Goal: Task Accomplishment & Management: Manage account settings

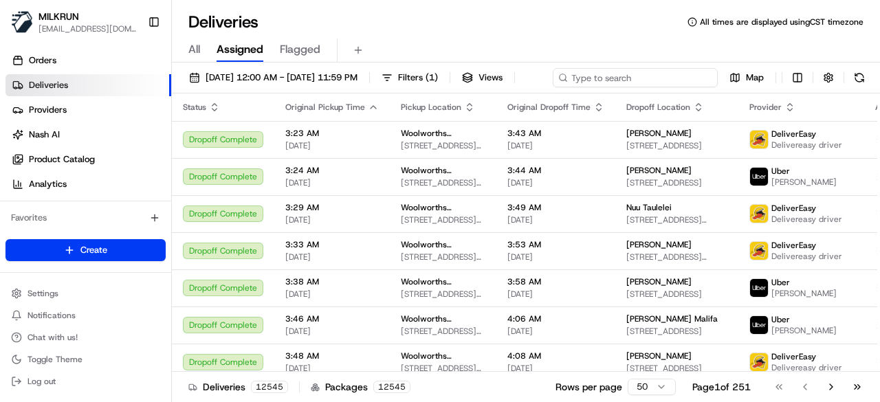
click at [650, 72] on div "[DATE] 12:00 AM - [DATE] 11:59 PM Filters ( 1 ) Views Map" at bounding box center [526, 80] width 708 height 25
paste input "5b21ef0c-50a1-4a00-b13a-18a4bfb28023"
type input "5b21ef0c-50a1-4a00-b13a-18a4bfb28023"
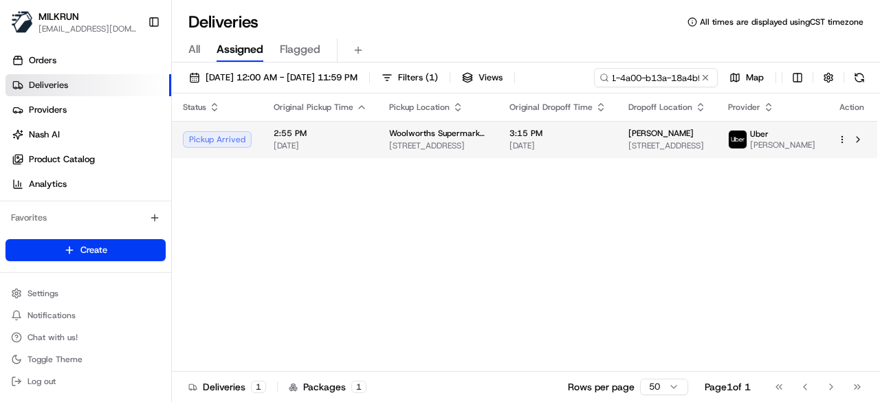
click at [430, 158] on td "Woolworths Supermarket AU - Umina 261-275 Trafalgar Ave, Umina Beach, NSW 2257,…" at bounding box center [438, 139] width 120 height 37
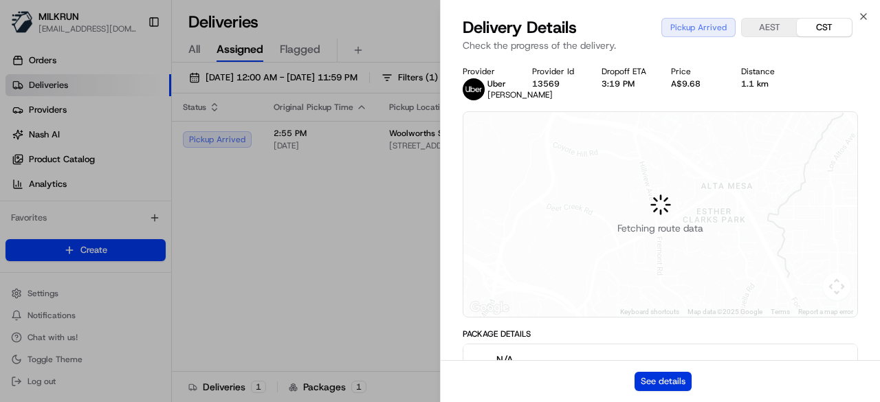
click at [674, 386] on button "See details" at bounding box center [663, 381] width 57 height 19
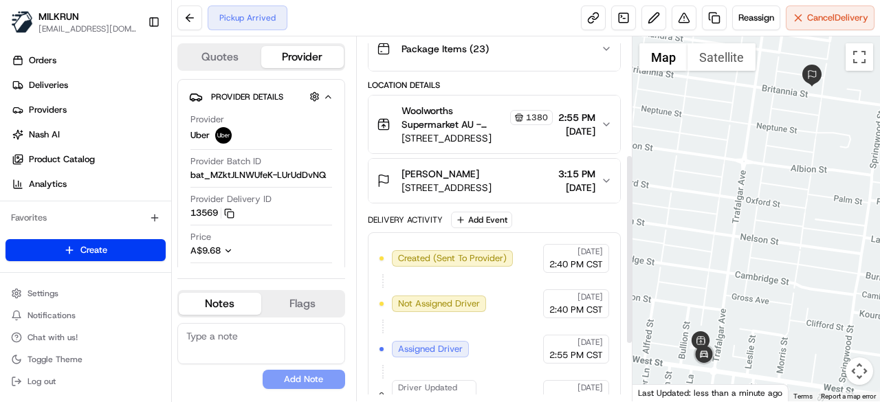
scroll to position [335, 0]
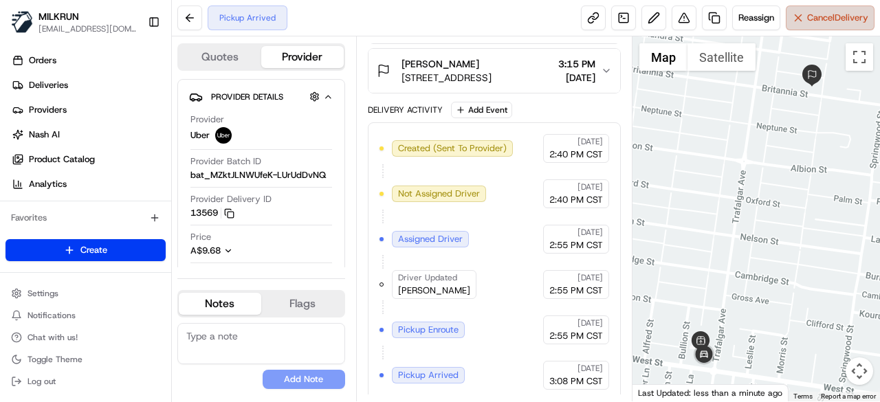
click at [857, 9] on button "Cancel Delivery" at bounding box center [830, 18] width 89 height 25
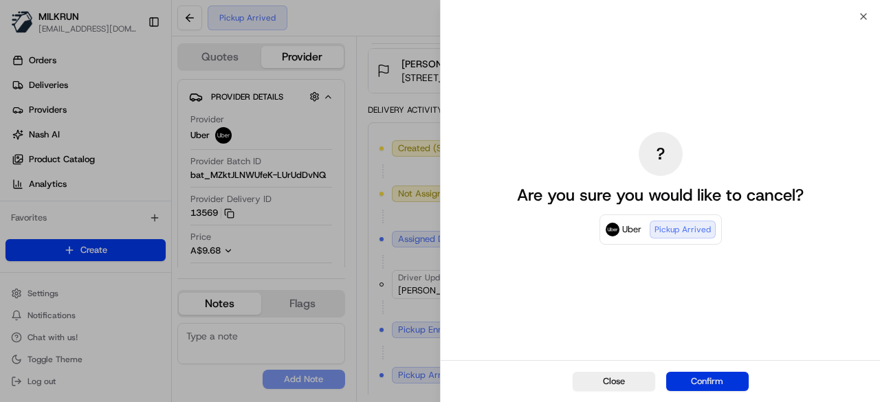
click at [696, 380] on button "Confirm" at bounding box center [707, 381] width 83 height 19
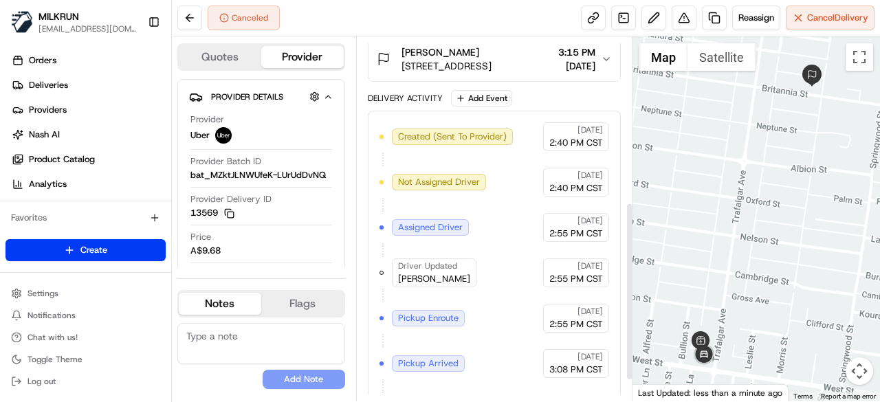
scroll to position [380, 0]
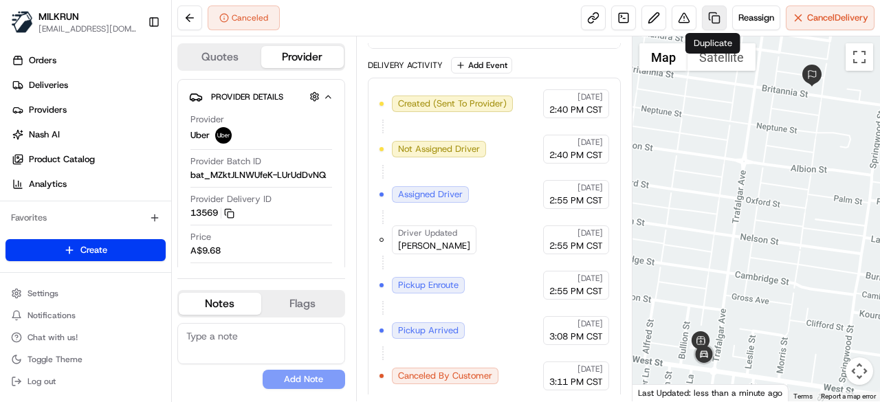
click at [712, 29] on link at bounding box center [714, 18] width 25 height 25
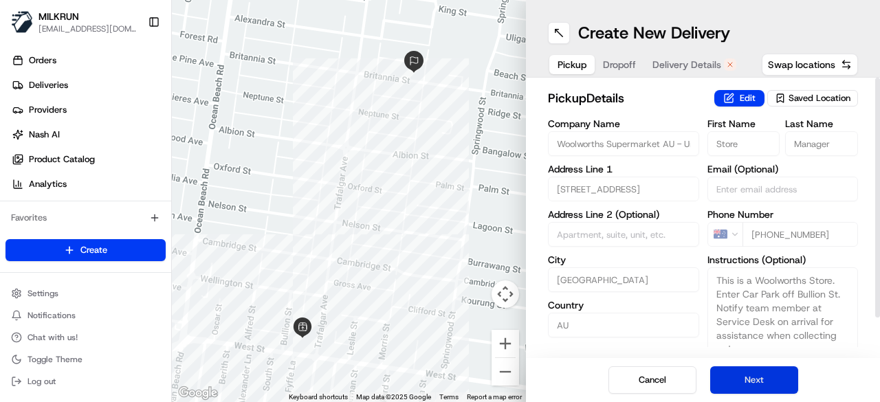
click at [745, 381] on button "Next" at bounding box center [754, 380] width 88 height 28
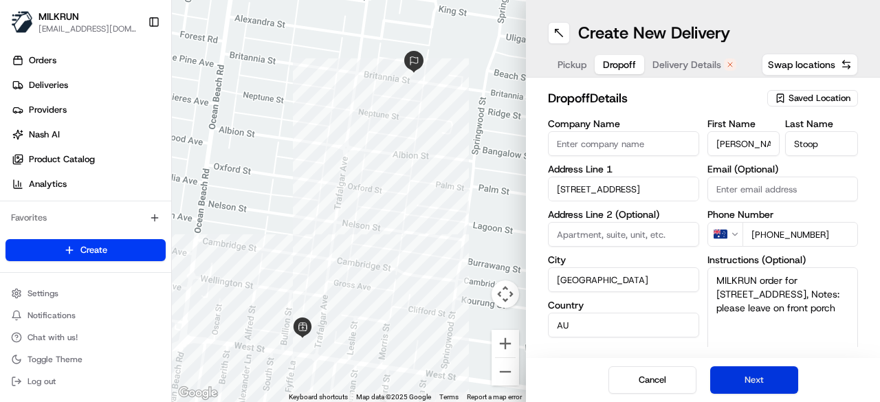
click at [745, 381] on button "Next" at bounding box center [754, 380] width 88 height 28
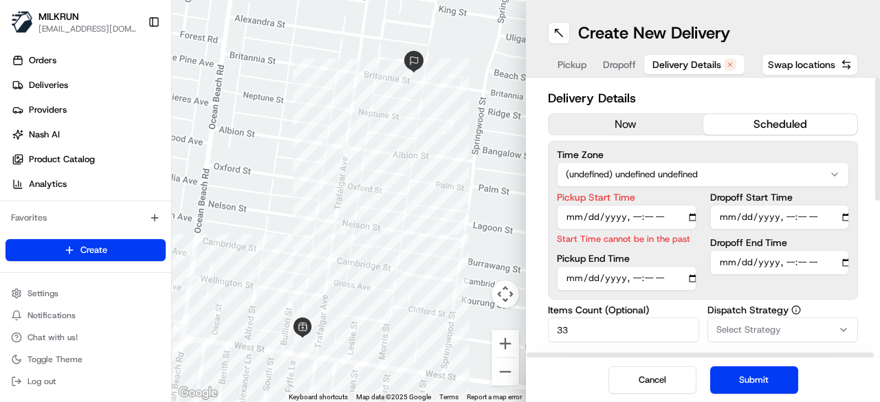
click at [692, 219] on input "Pickup Start Time" at bounding box center [627, 217] width 140 height 25
type input "2025-08-23T15:55"
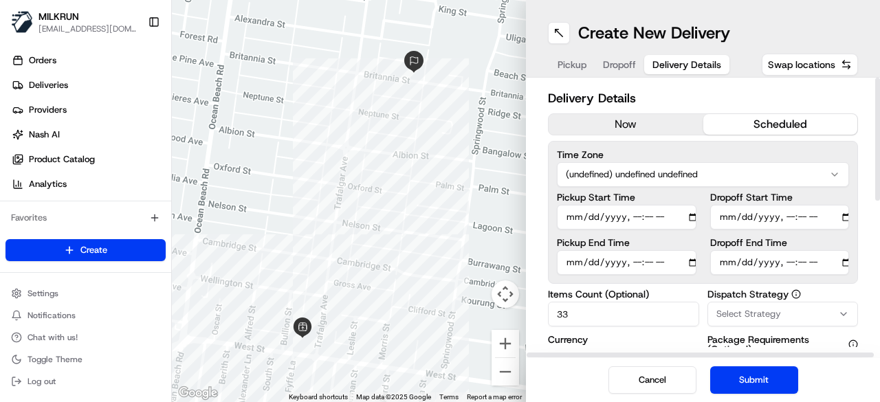
click at [535, 252] on div "Delivery Details now scheduled Time Zone (undefined) undefined undefined Pickup…" at bounding box center [703, 218] width 354 height 281
click at [846, 263] on input "Dropoff End Time" at bounding box center [780, 262] width 140 height 25
type input "2025-08-23T16:15"
click at [526, 251] on div "Delivery Details now scheduled Time Zone (undefined) undefined undefined Pickup…" at bounding box center [703, 218] width 354 height 281
click at [757, 379] on button "Submit" at bounding box center [754, 380] width 88 height 28
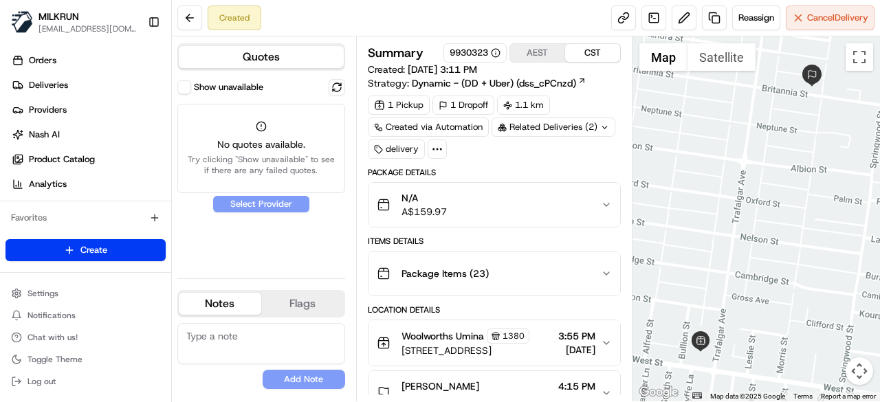
click at [185, 93] on button "Show unavailable" at bounding box center [184, 87] width 14 height 14
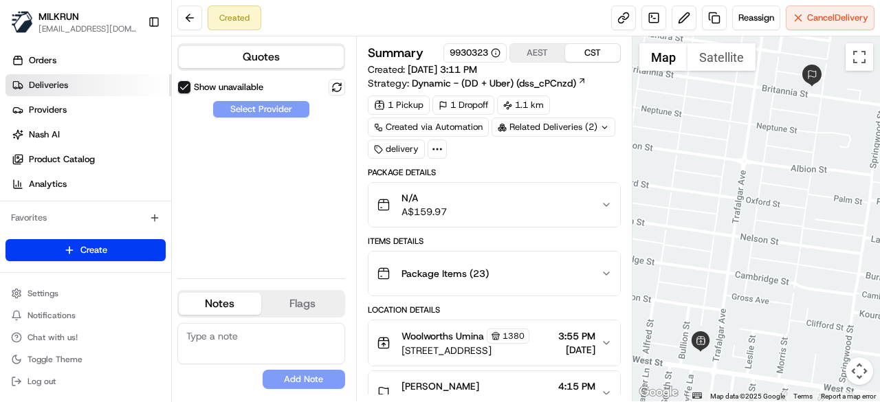
drag, startPoint x: 96, startPoint y: 87, endPoint x: 143, endPoint y: 100, distance: 48.5
click at [98, 87] on link "Deliveries" at bounding box center [89, 85] width 166 height 22
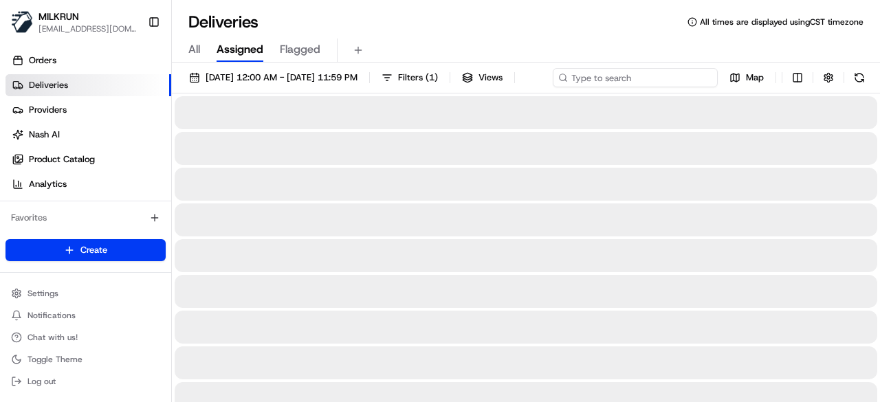
click at [631, 78] on div "23/08/2025 12:00 AM - 23/08/2025 11:59 PM Filters ( 1 ) Views Map" at bounding box center [526, 80] width 708 height 25
paste input "5b21ef0c-50a1-4a00-b13a-18a4bfb28023"
type input "5b21ef0c-50a1-4a00-b13a-18a4bfb28023"
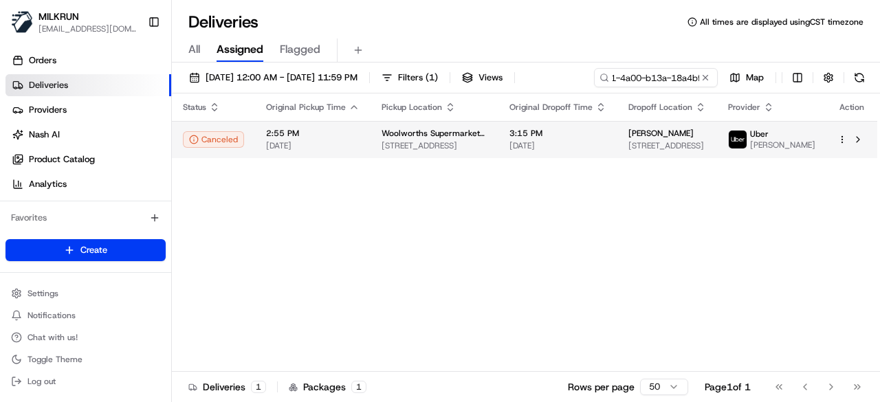
click at [525, 173] on div "Status Original Pickup Time Pickup Location Original Dropoff Time Dropoff Locat…" at bounding box center [524, 233] width 705 height 278
click at [589, 156] on td "3:15 PM 23/08/2025" at bounding box center [557, 139] width 119 height 37
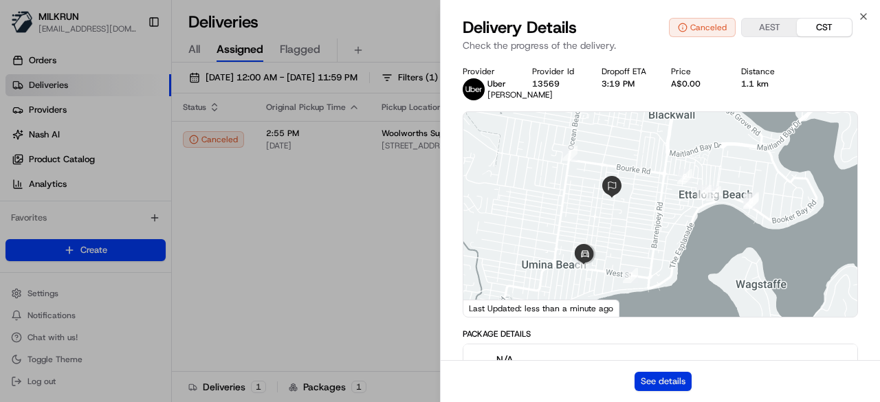
click at [683, 381] on button "See details" at bounding box center [663, 381] width 57 height 19
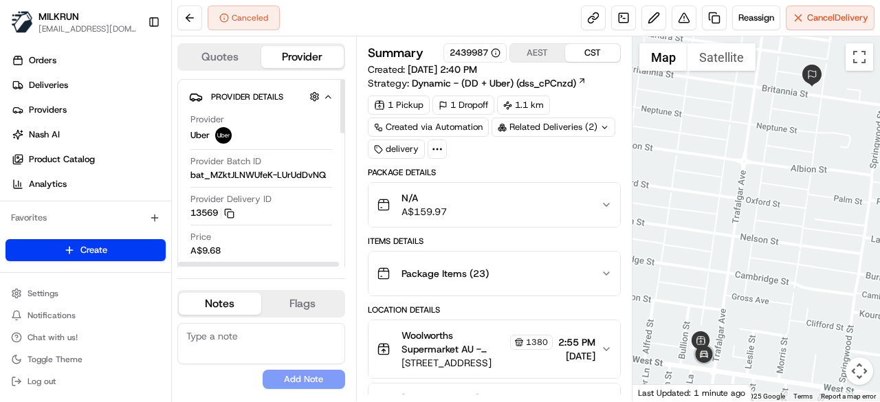
click at [590, 129] on div "Related Deliveries (2)" at bounding box center [554, 127] width 124 height 19
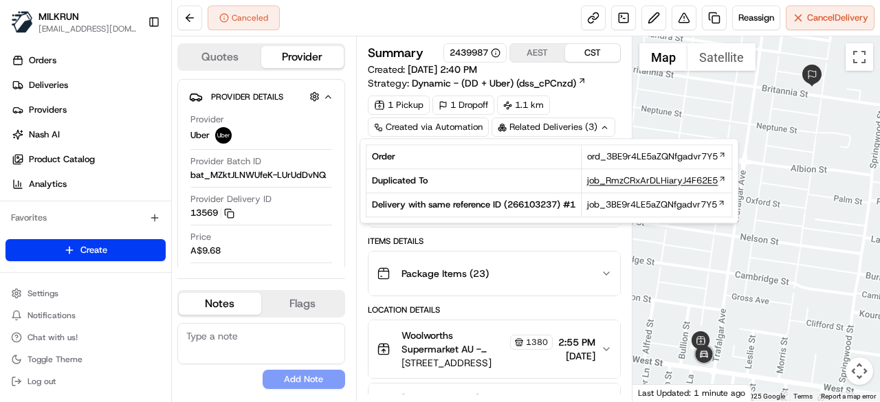
click at [610, 181] on span "job_RmzCRxArDLHiaryJ4F62E5" at bounding box center [652, 181] width 131 height 12
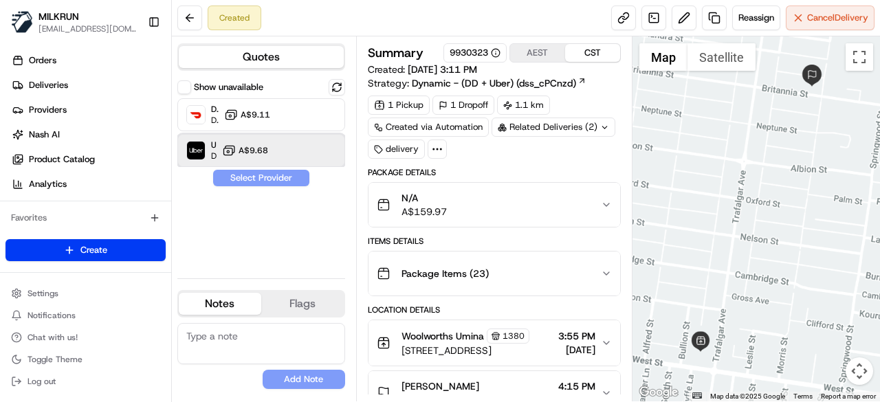
click at [313, 160] on div "Uber Dropoff ETA 1 hour A$9.68" at bounding box center [261, 150] width 168 height 33
click at [298, 177] on button "Assign Provider" at bounding box center [261, 178] width 98 height 17
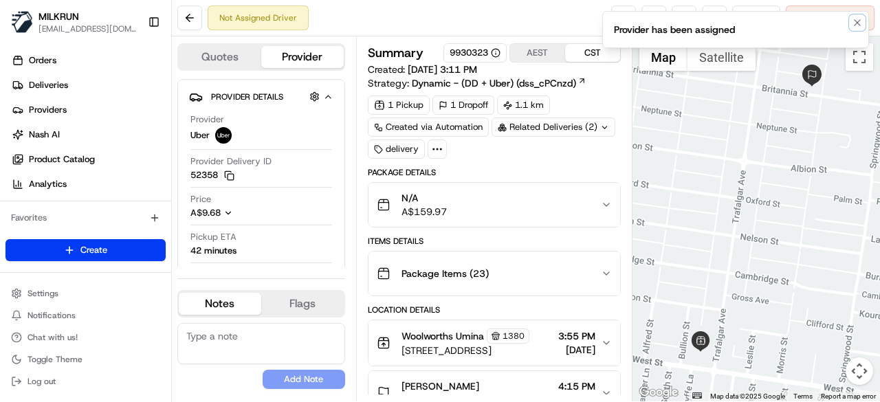
click at [855, 25] on icon "Notifications (F8)" at bounding box center [857, 22] width 11 height 11
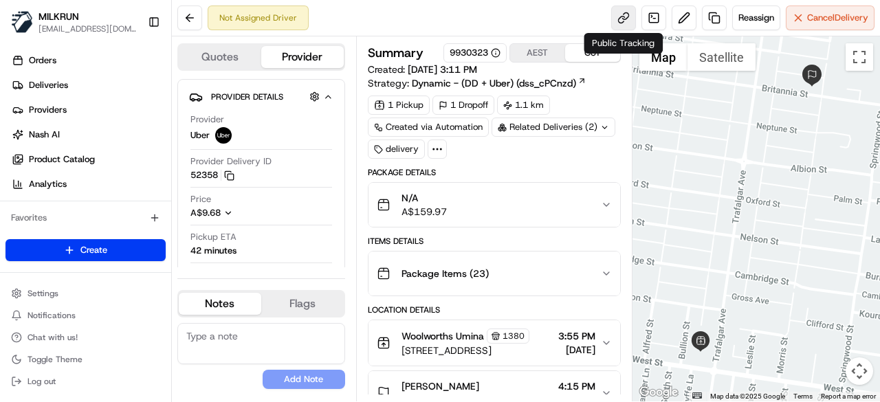
click at [620, 17] on link at bounding box center [623, 18] width 25 height 25
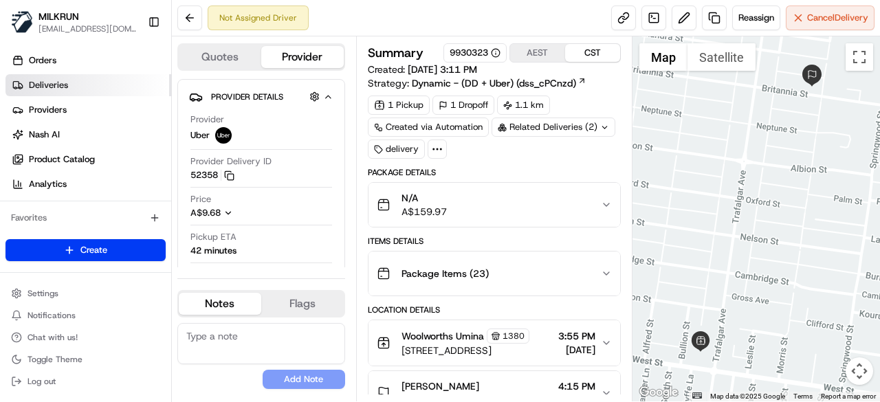
click at [102, 87] on link "Deliveries" at bounding box center [89, 85] width 166 height 22
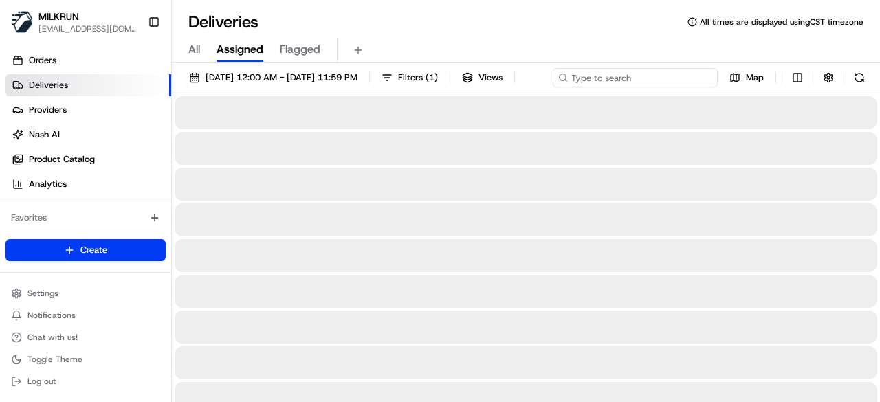
click at [667, 76] on div "23/08/2025 12:00 AM - 23/08/2025 11:59 PM Filters ( 1 ) Views Map" at bounding box center [526, 80] width 708 height 25
paste input "7859a235-e023-4f9f-9dc0-9ef7feef53e4"
type input "7859a235-e023-4f9f-9dc0-9ef7feef53e4"
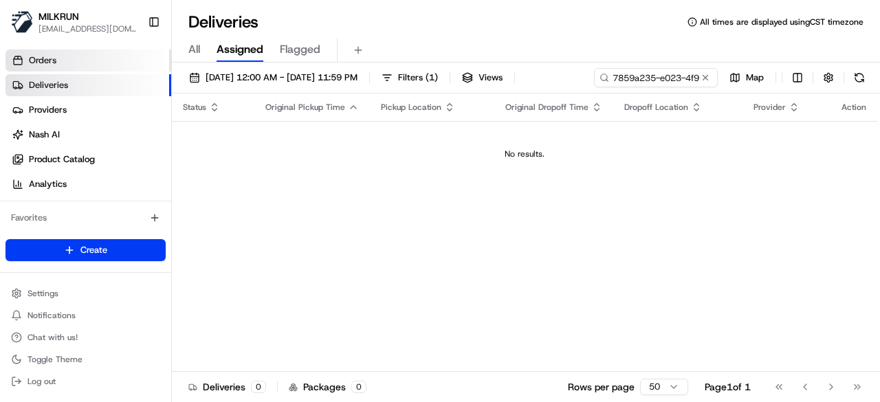
click at [92, 64] on link "Orders" at bounding box center [89, 61] width 166 height 22
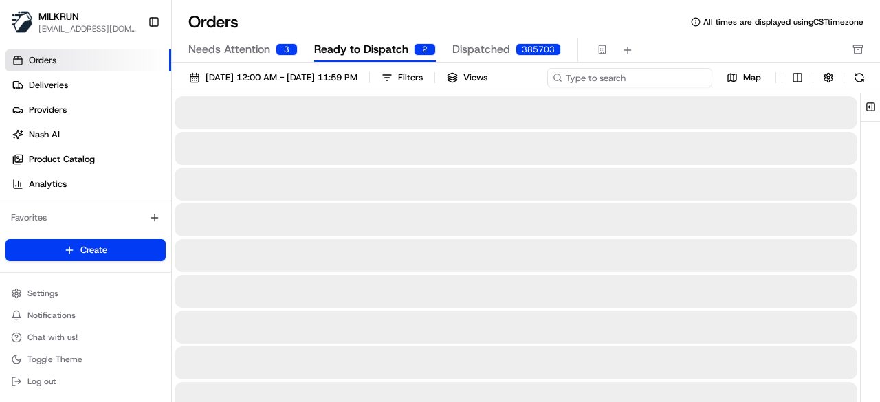
click at [638, 79] on input at bounding box center [629, 77] width 165 height 19
paste input "7859a235-e023-4f9f-9dc0-9ef7feef53e4"
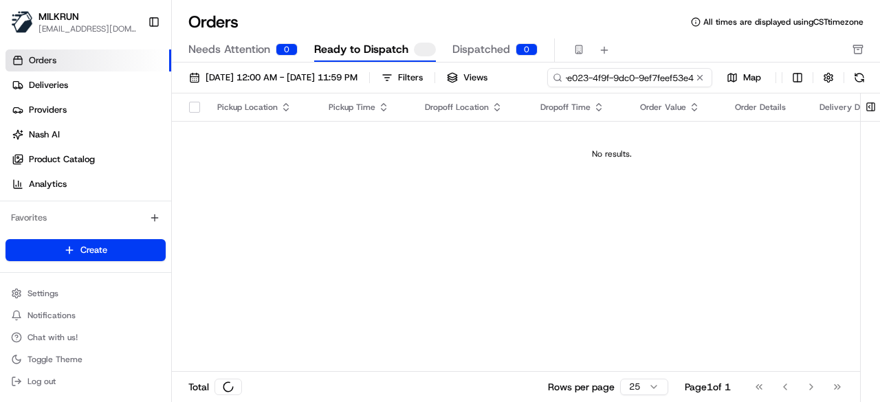
type input "7859a235-e023-4f9f-9dc0-9ef7feef53e4"
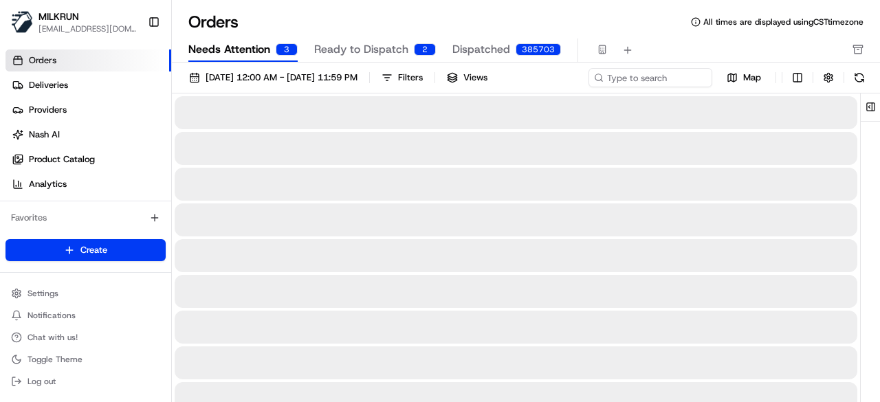
click at [241, 54] on span "Needs Attention" at bounding box center [229, 49] width 82 height 17
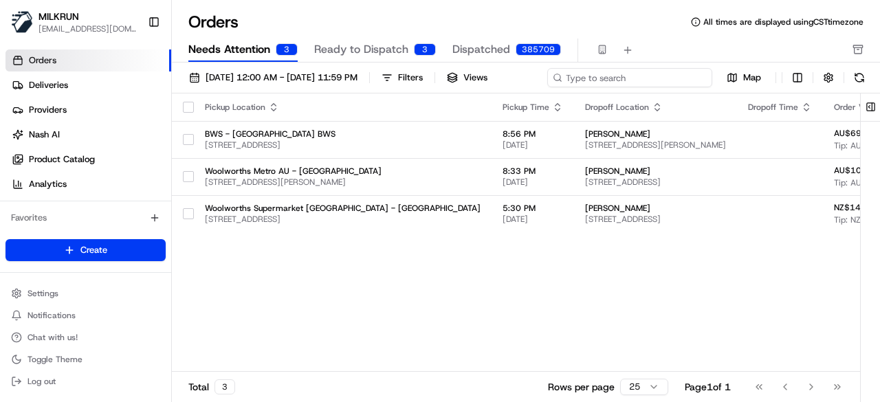
click at [617, 78] on input at bounding box center [629, 77] width 165 height 19
paste input "7859a235-e023-4f9f-9dc0-9ef7feef53e4"
type input "7859a235-e023-4f9f-9dc0-9ef7feef53e4"
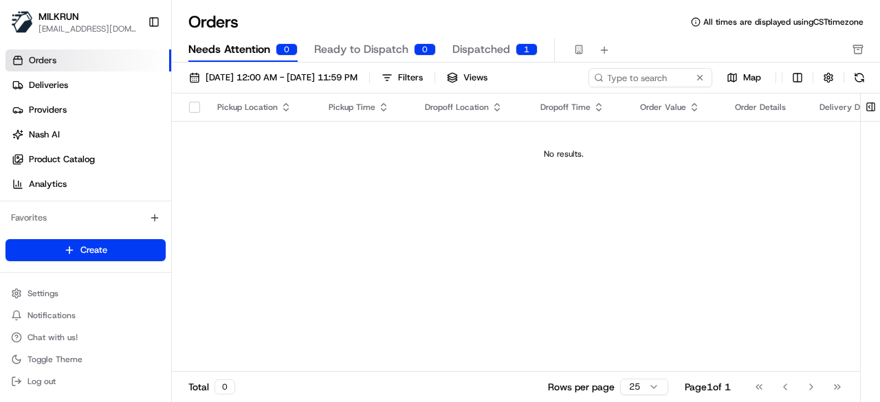
click at [358, 52] on span "Ready to Dispatch" at bounding box center [361, 49] width 94 height 17
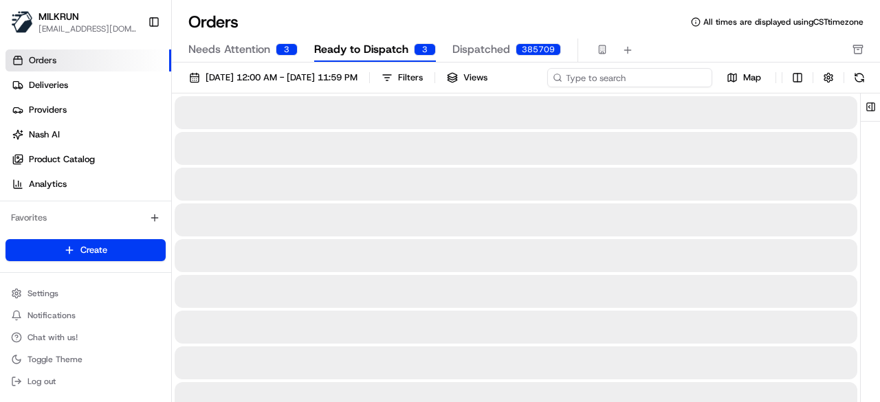
click at [626, 77] on input at bounding box center [629, 77] width 165 height 19
paste input "7859a235-e023-4f9f-9dc0-9ef7feef53e4"
type input "7859a235-e023-4f9f-9dc0-9ef7feef53e4"
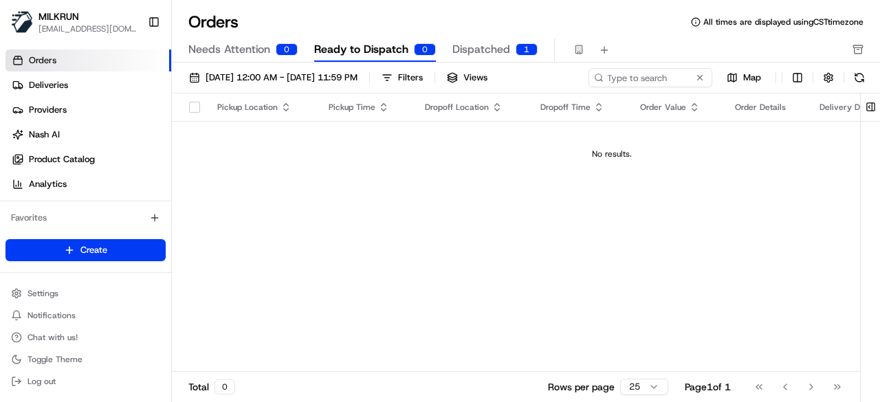
click at [463, 45] on span "Dispatched" at bounding box center [481, 49] width 58 height 17
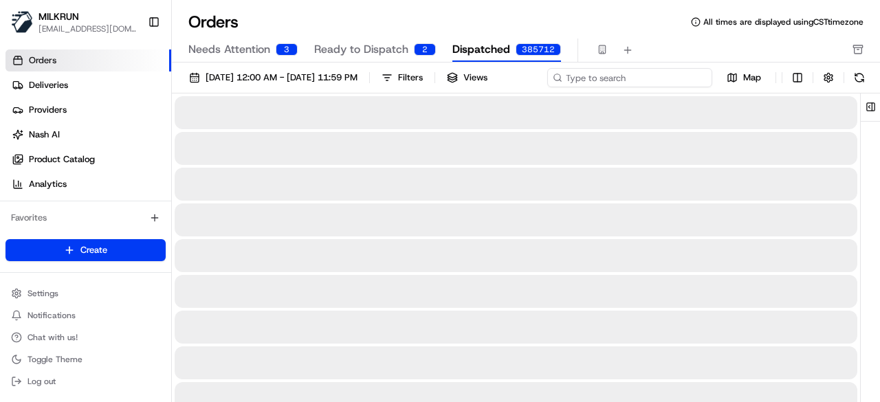
click at [647, 80] on input at bounding box center [629, 77] width 165 height 19
paste input "7859a235-e023-4f9f-9dc0-9ef7feef53e4"
type input "7859a235-e023-4f9f-9dc0-9ef7feef53e4"
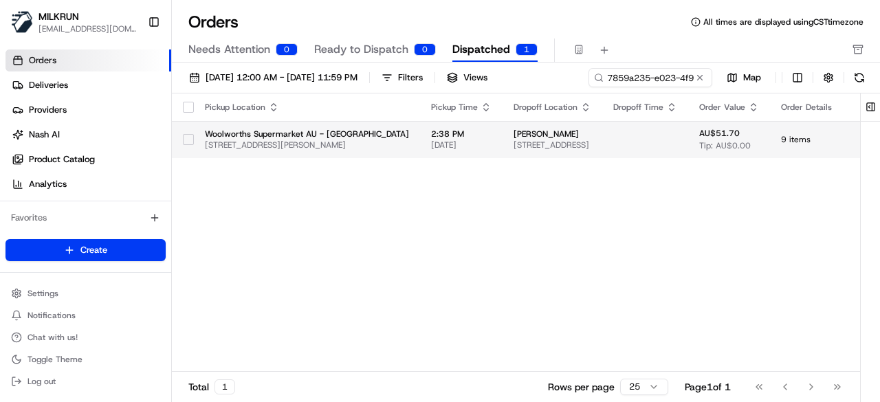
click at [379, 166] on div "Pickup Location Pickup Time Dropoff Location Dropoff Time Order Value Order Det…" at bounding box center [586, 233] width 828 height 278
click at [184, 138] on button "button" at bounding box center [188, 139] width 11 height 11
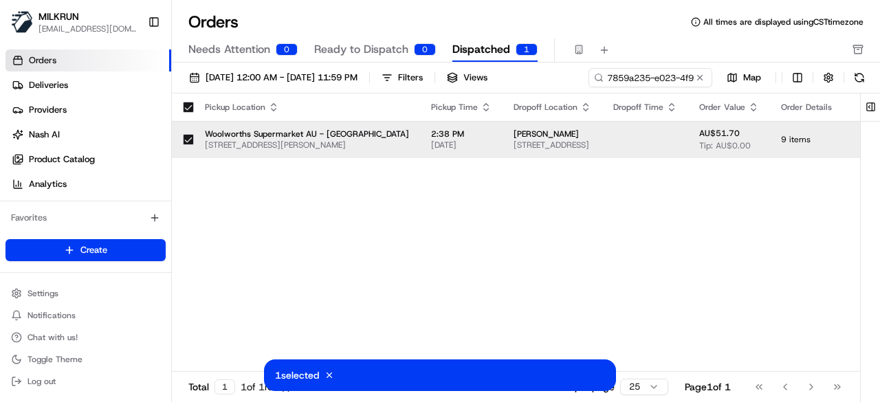
click at [392, 132] on span "Woolworths Supermarket AU - Ermington" at bounding box center [307, 134] width 204 height 11
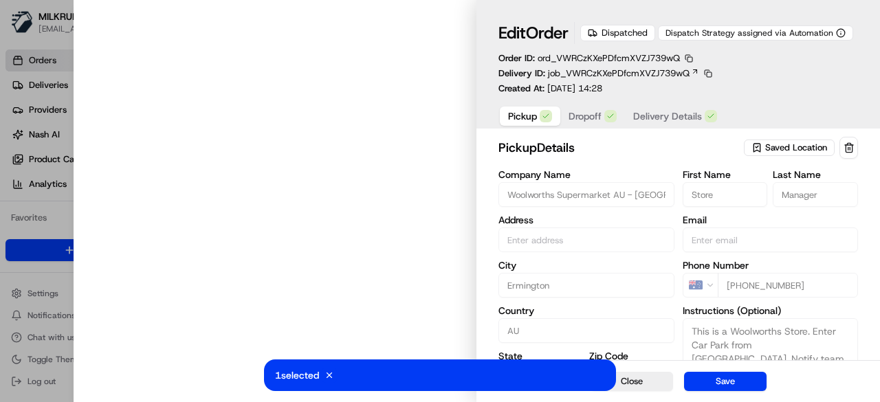
type input "30 Betty Cuthbert Ave, Ermington, NSW 2115, AU"
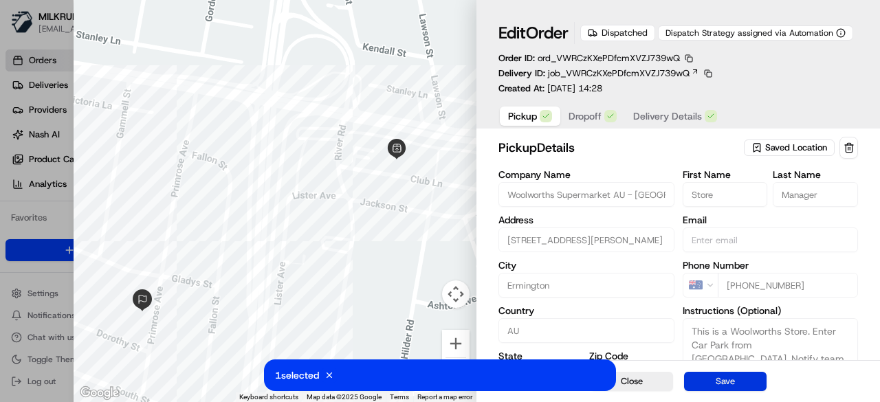
click at [696, 382] on button "Save" at bounding box center [725, 381] width 83 height 19
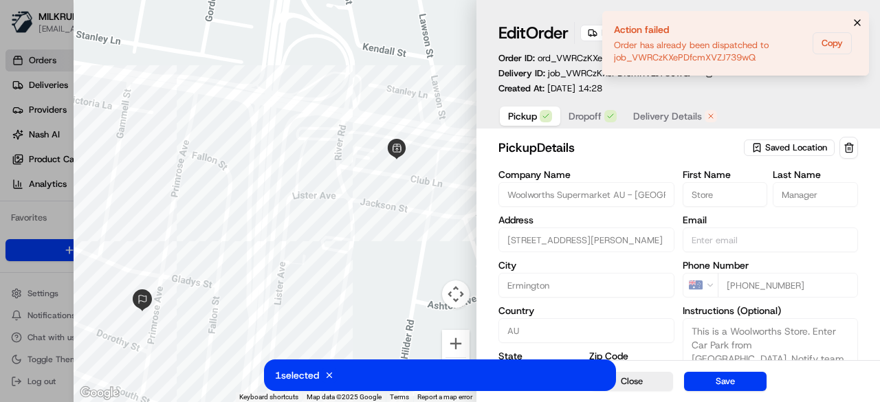
click at [854, 21] on icon "Notifications (F8)" at bounding box center [857, 22] width 11 height 11
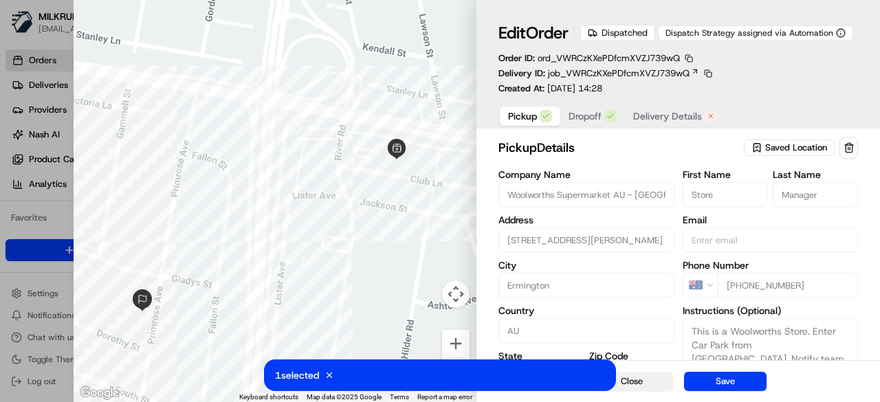
click at [644, 387] on button "Close" at bounding box center [632, 381] width 83 height 19
type input "+1"
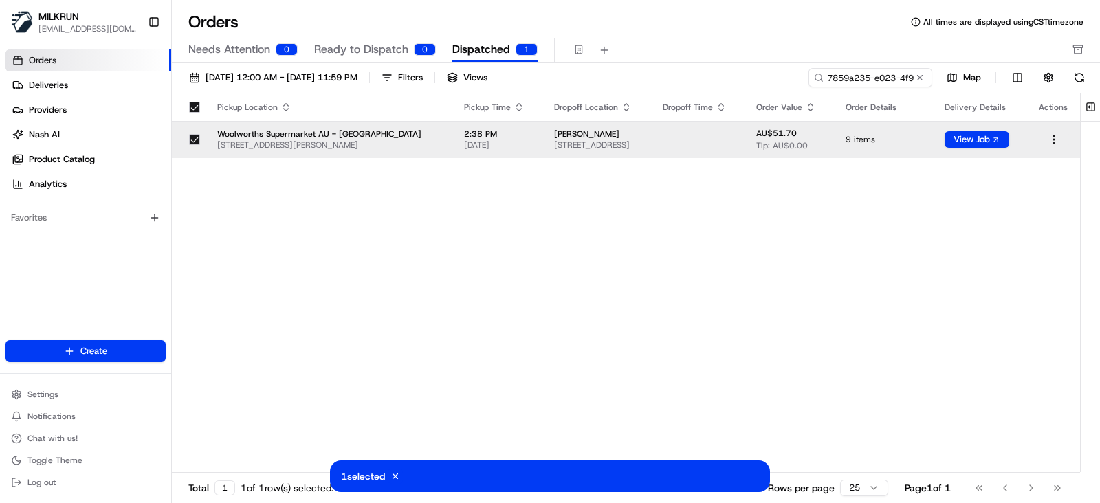
click at [879, 134] on html "MILKRUN creyes3@woolworths.com.au Toggle Sidebar Orders Deliveries Providers Na…" at bounding box center [550, 251] width 1100 height 503
click at [879, 182] on div "View Dispatched Job" at bounding box center [1023, 185] width 147 height 21
click at [879, 139] on html "MILKRUN creyes3@woolworths.com.au Toggle Sidebar Orders Deliveries Providers Na…" at bounding box center [550, 251] width 1100 height 503
click at [879, 166] on link "Events" at bounding box center [1023, 164] width 147 height 21
